Goal: Information Seeking & Learning: Learn about a topic

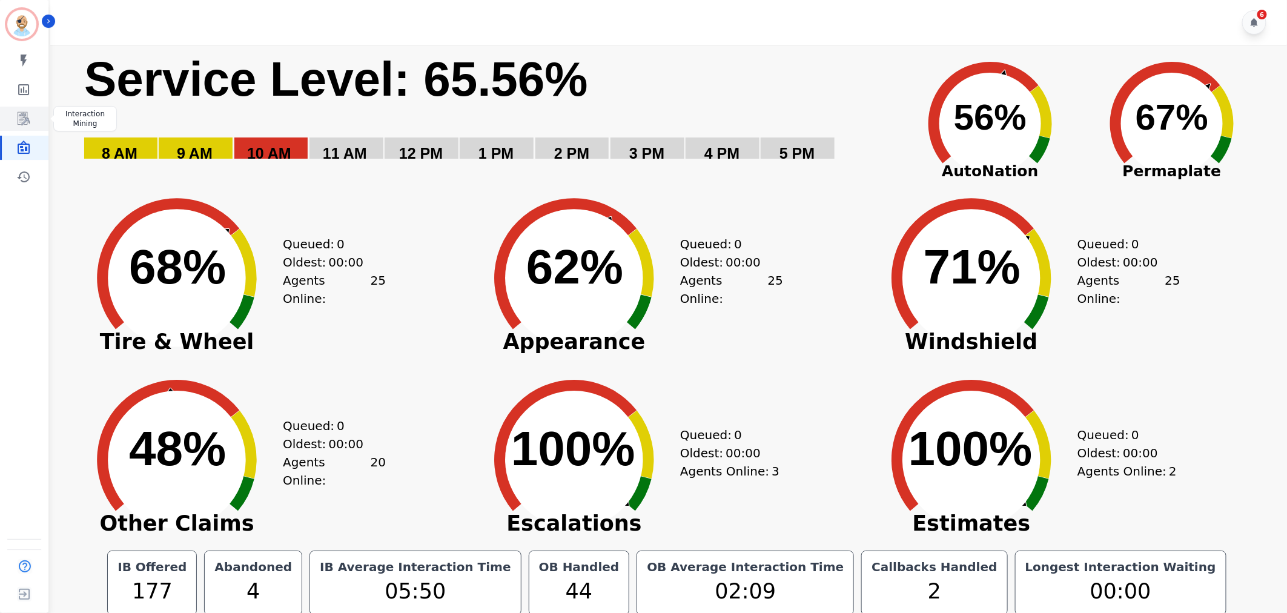
click at [15, 125] on link "Sidebar" at bounding box center [25, 119] width 47 height 24
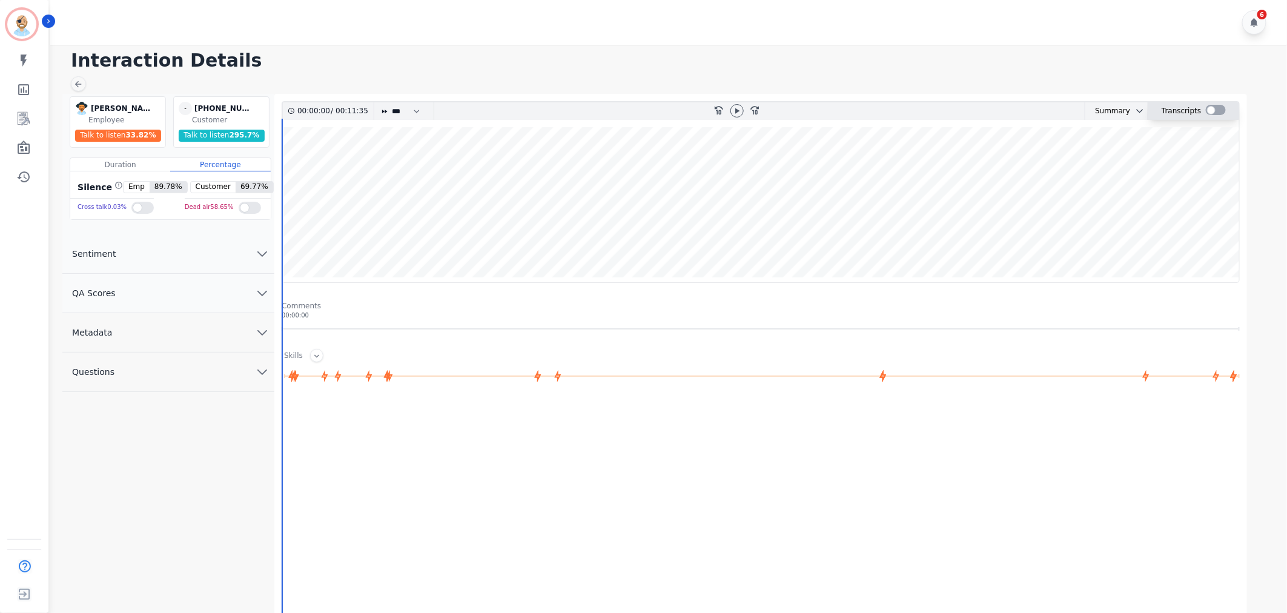
click at [1215, 110] on div at bounding box center [1216, 110] width 20 height 10
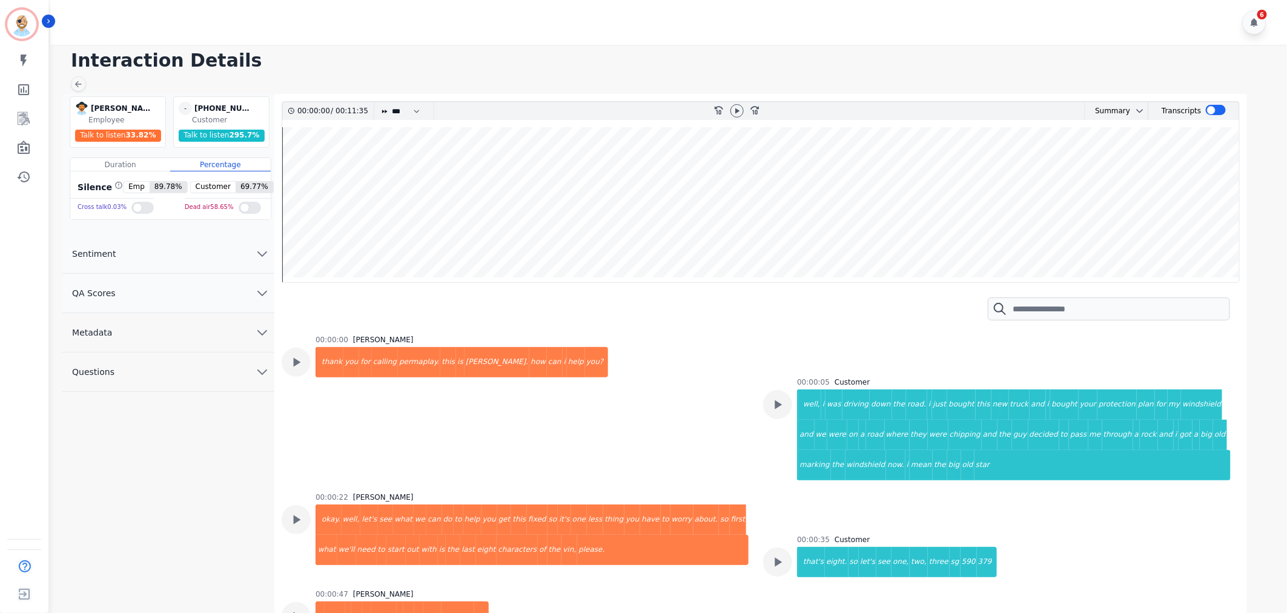
click at [717, 29] on div "6" at bounding box center [670, 22] width 1241 height 45
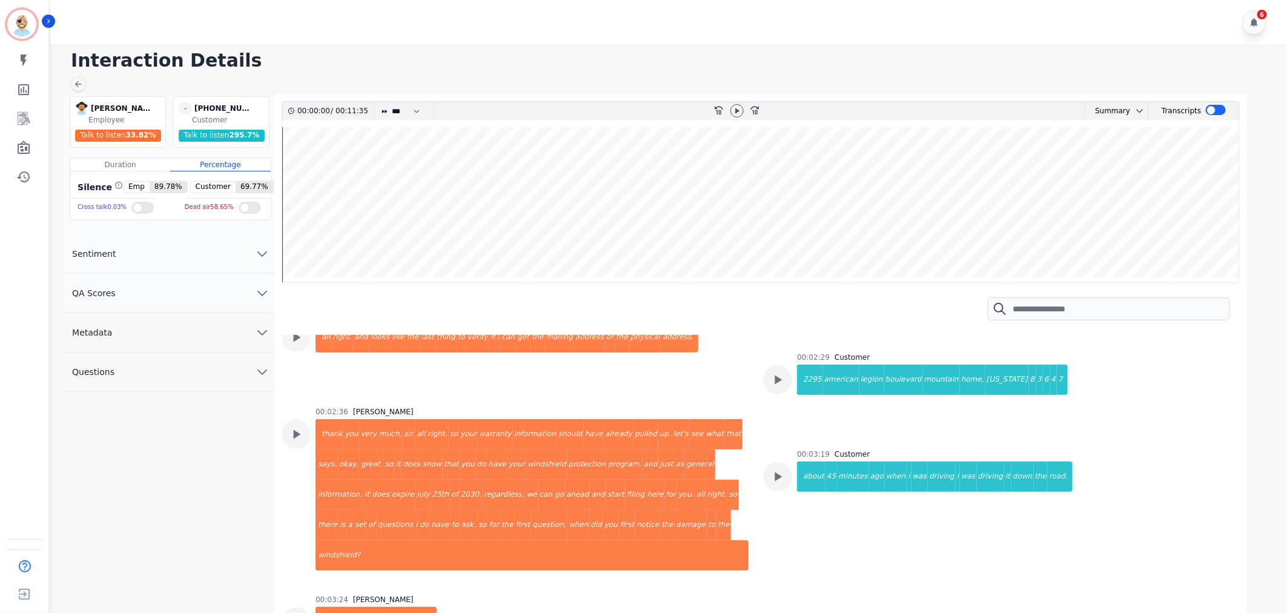
scroll to position [1346, 0]
click at [875, 509] on div "00:03:19 Customer about 45 minutes ago when i was driving i was driving it down…" at bounding box center [935, 520] width 276 height 143
click at [19, 144] on icon "Sidebar" at bounding box center [24, 147] width 12 height 13
